Goal: Transaction & Acquisition: Purchase product/service

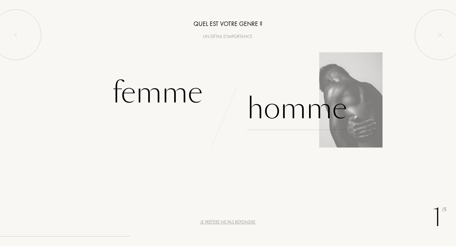
click at [291, 113] on div "Homme" at bounding box center [297, 108] width 100 height 43
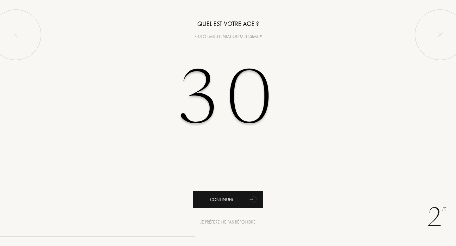
type input "30"
click at [224, 202] on div "Continuer" at bounding box center [228, 200] width 70 height 17
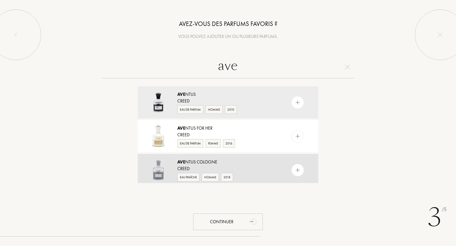
type input "ave"
click at [298, 169] on img at bounding box center [298, 170] width 6 height 6
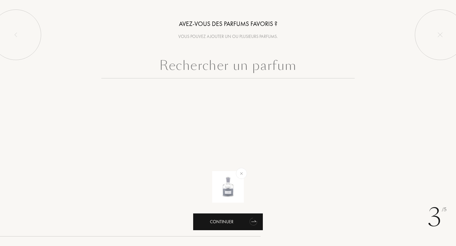
click at [232, 216] on div "Continuer" at bounding box center [228, 222] width 70 height 17
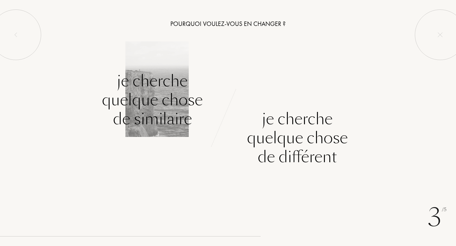
click at [156, 95] on div "Je cherche quelque chose de similaire" at bounding box center [152, 100] width 101 height 57
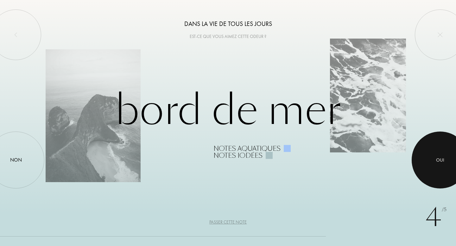
click at [434, 150] on div at bounding box center [440, 160] width 57 height 57
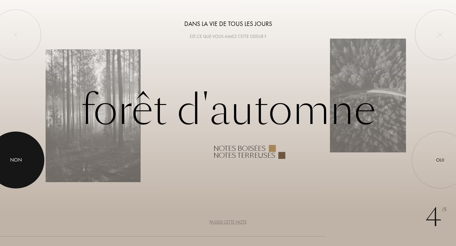
click at [2, 153] on div at bounding box center [15, 160] width 57 height 57
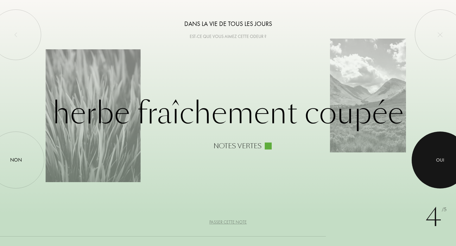
click at [429, 173] on div at bounding box center [440, 160] width 57 height 57
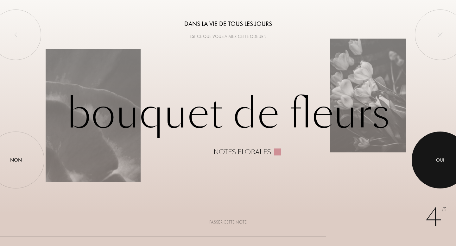
click at [439, 161] on div "Oui" at bounding box center [440, 159] width 8 height 7
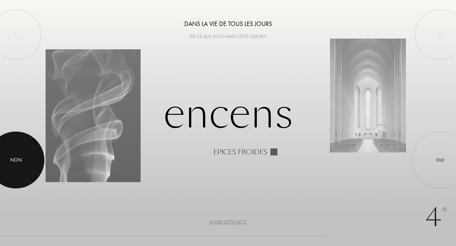
click at [12, 175] on div at bounding box center [15, 160] width 57 height 57
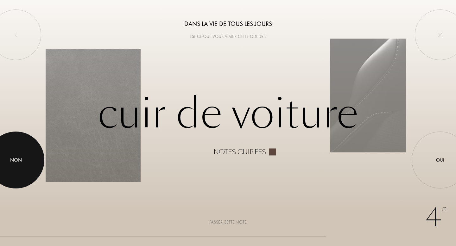
click at [25, 164] on div at bounding box center [15, 160] width 57 height 57
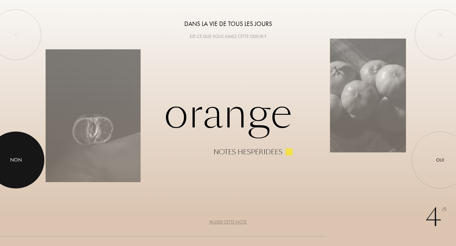
click at [22, 167] on div at bounding box center [15, 160] width 57 height 57
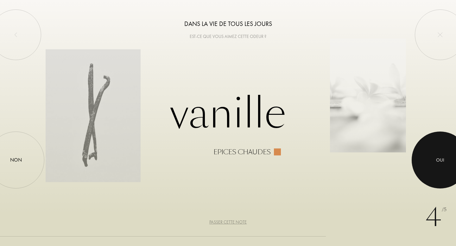
click at [413, 157] on div at bounding box center [440, 160] width 57 height 57
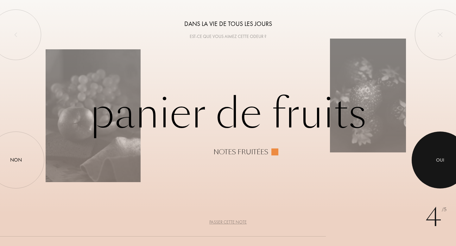
click at [413, 157] on div at bounding box center [440, 160] width 57 height 57
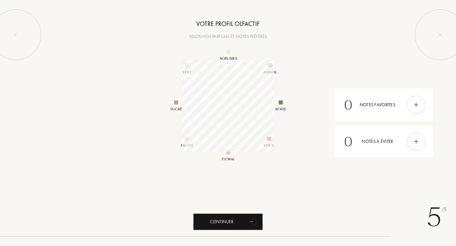
scroll to position [92, 92]
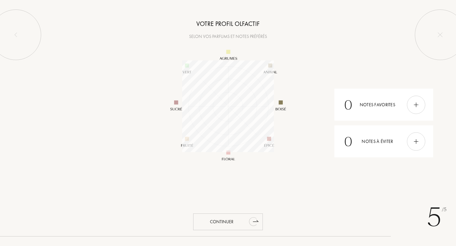
click at [241, 216] on div "Continuer" at bounding box center [228, 222] width 70 height 17
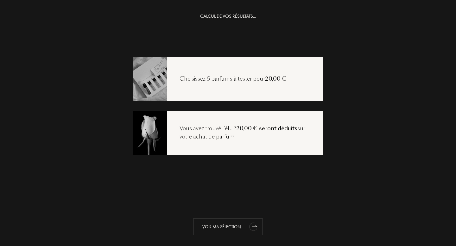
click at [225, 229] on div "Voir ma sélection" at bounding box center [228, 227] width 70 height 17
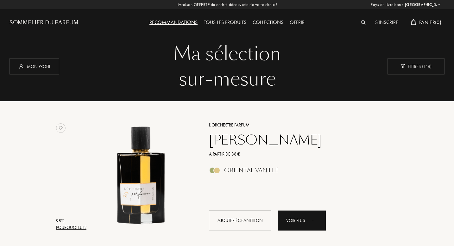
select select "FR"
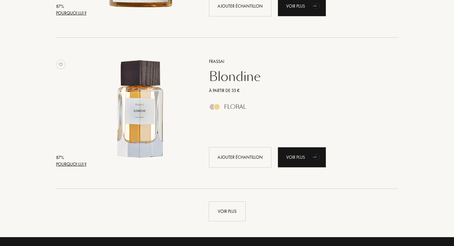
scroll to position [1423, 0]
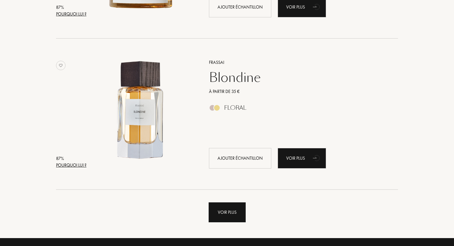
click at [212, 209] on div "Voir plus" at bounding box center [227, 213] width 37 height 20
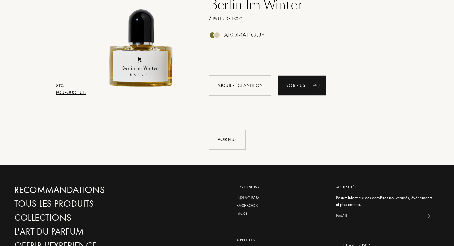
scroll to position [3016, 0]
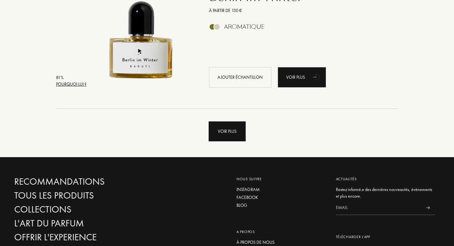
click at [212, 137] on div "Voir plus" at bounding box center [227, 132] width 37 height 20
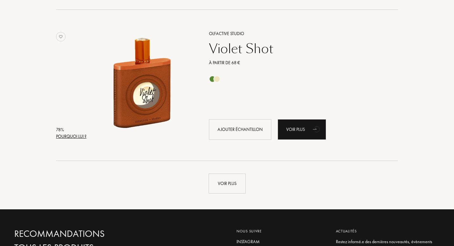
scroll to position [4495, 0]
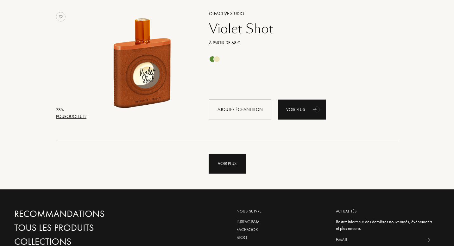
click at [215, 168] on div "Voir plus" at bounding box center [227, 164] width 37 height 20
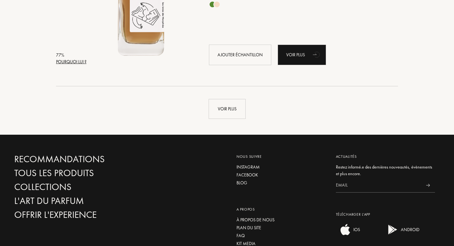
scroll to position [6064, 0]
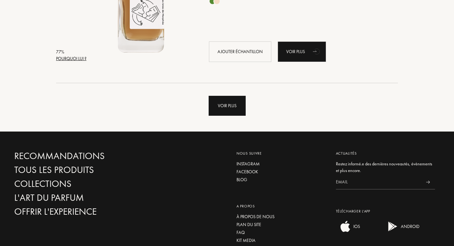
click at [219, 114] on div "Voir plus" at bounding box center [227, 106] width 37 height 20
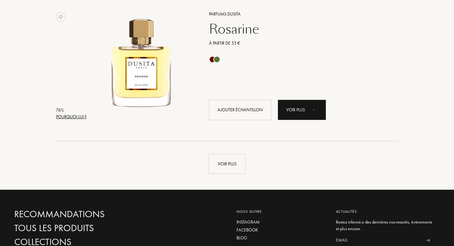
scroll to position [7552, 0]
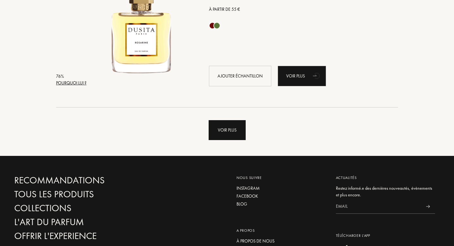
click at [227, 133] on div "Voir plus" at bounding box center [227, 130] width 37 height 20
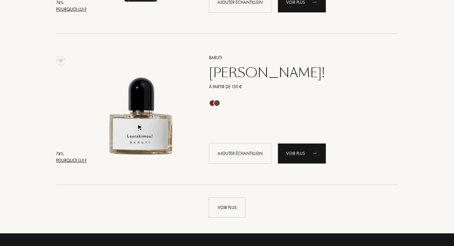
scroll to position [9004, 0]
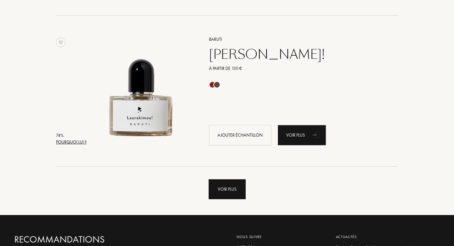
click at [229, 186] on div "Voir plus" at bounding box center [227, 189] width 37 height 20
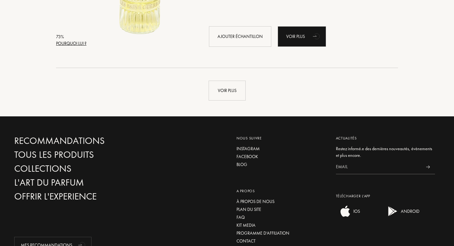
scroll to position [10629, 0]
